Goal: Task Accomplishment & Management: Use online tool/utility

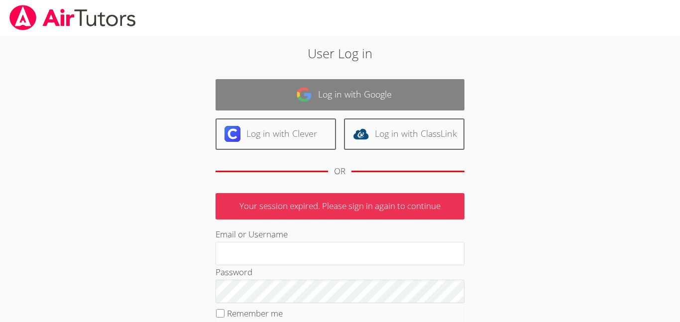
type input "[EMAIL_ADDRESS][PERSON_NAME][DOMAIN_NAME]"
click at [350, 86] on link "Log in with Google" at bounding box center [339, 94] width 249 height 31
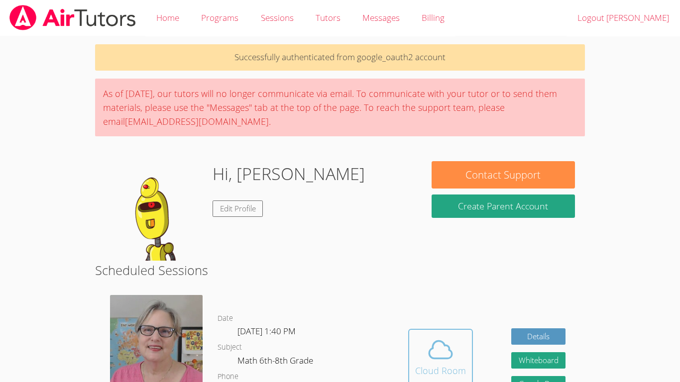
click at [446, 365] on div "Cloud Room" at bounding box center [440, 371] width 51 height 14
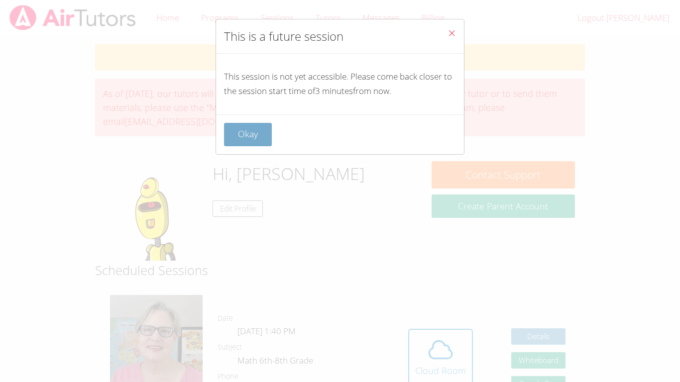
click at [255, 132] on button "Okay" at bounding box center [248, 134] width 48 height 23
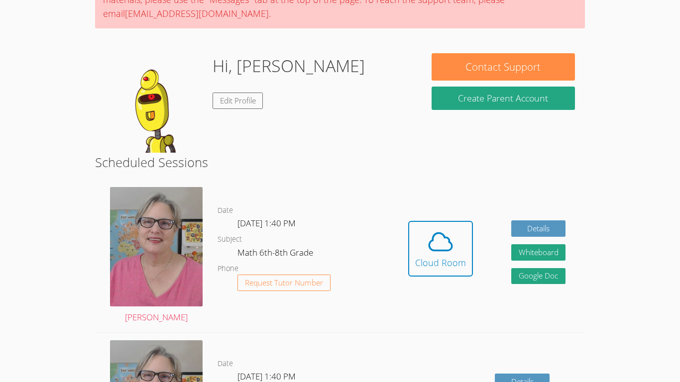
scroll to position [119, 0]
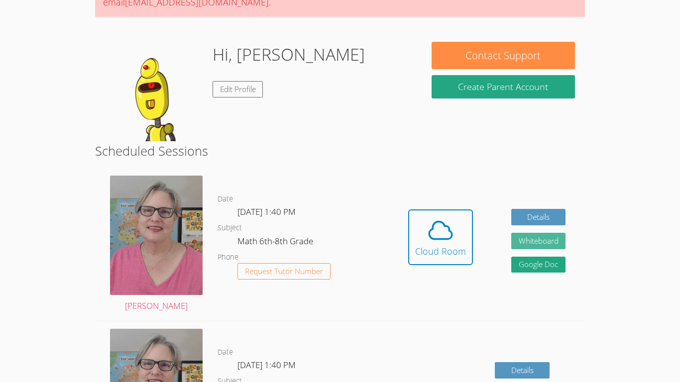
click at [534, 242] on button "Whiteboard" at bounding box center [538, 241] width 55 height 16
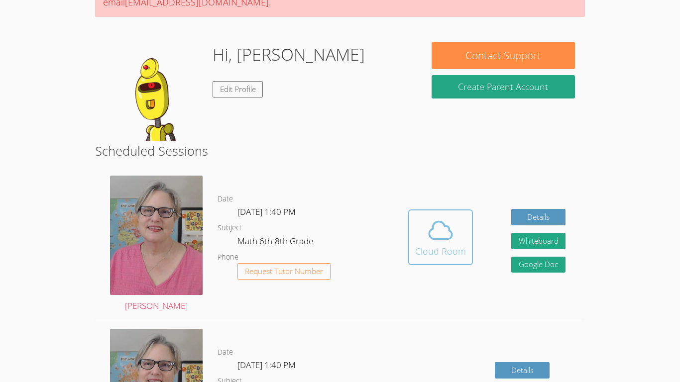
click at [444, 225] on icon at bounding box center [440, 229] width 23 height 17
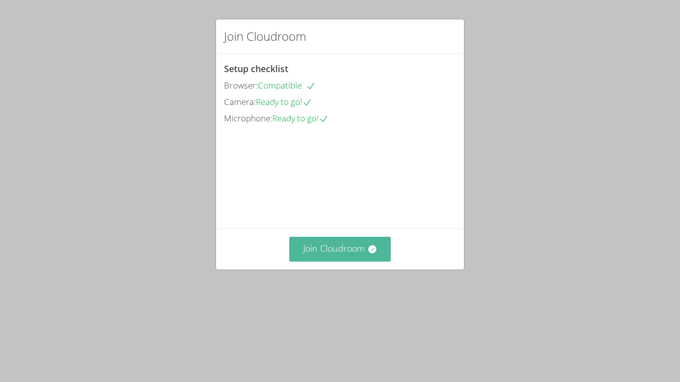
click at [346, 261] on button "Join Cloudroom" at bounding box center [340, 249] width 102 height 24
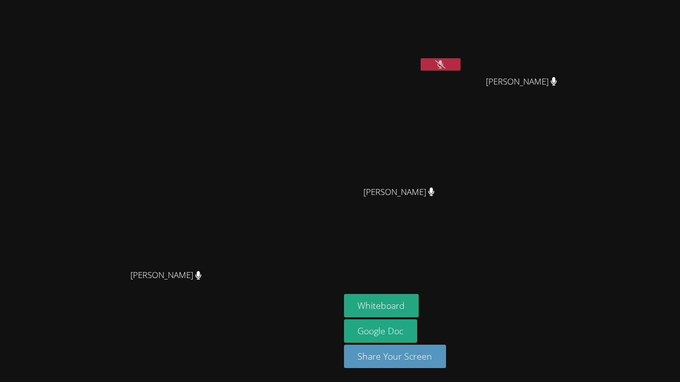
click at [445, 63] on icon at bounding box center [440, 64] width 10 height 8
click at [443, 63] on icon at bounding box center [440, 64] width 6 height 8
click at [460, 67] on button at bounding box center [440, 64] width 40 height 12
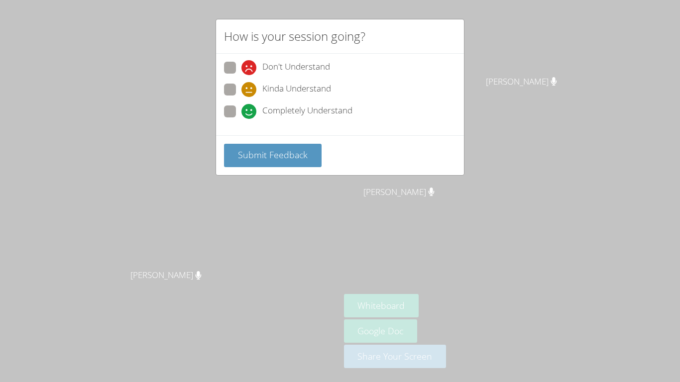
click at [316, 114] on span "Completely Understand" at bounding box center [307, 111] width 90 height 15
click at [250, 114] on input "Completely Understand" at bounding box center [245, 109] width 8 height 8
radio input "true"
click at [293, 153] on span "Submit Feedback" at bounding box center [273, 155] width 70 height 12
